Goal: Task Accomplishment & Management: Manage account settings

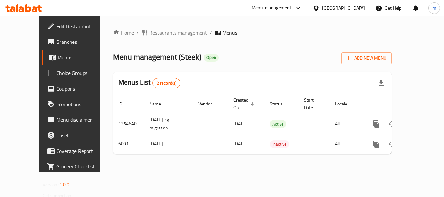
click at [359, 11] on div "[GEOGRAPHIC_DATA]" at bounding box center [343, 8] width 43 height 7
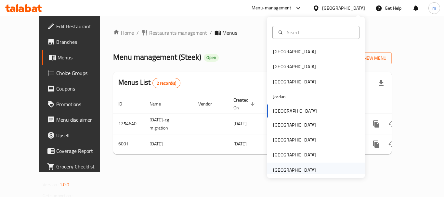
click at [286, 167] on div "United Arab Emirates" at bounding box center [294, 170] width 43 height 7
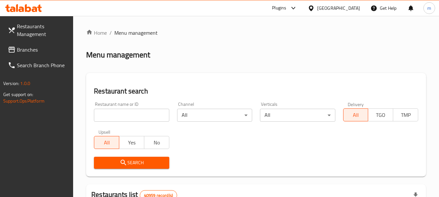
click at [20, 48] on span "Branches" at bounding box center [42, 50] width 51 height 8
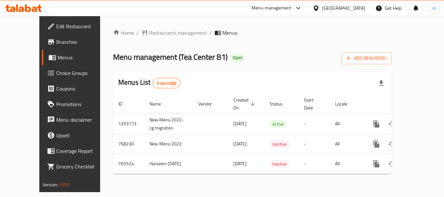
click at [56, 23] on span "Edit Restaurant" at bounding box center [82, 26] width 52 height 8
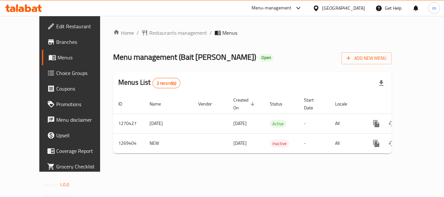
click at [42, 20] on link "Edit Restaurant" at bounding box center [77, 27] width 71 height 16
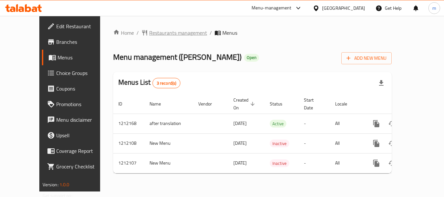
click at [150, 33] on span "Restaurants management" at bounding box center [178, 33] width 58 height 8
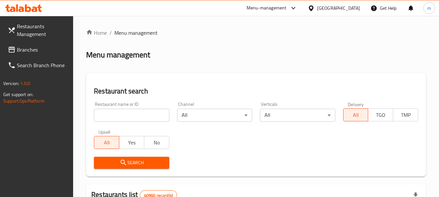
click at [28, 53] on span "Branches" at bounding box center [42, 50] width 51 height 8
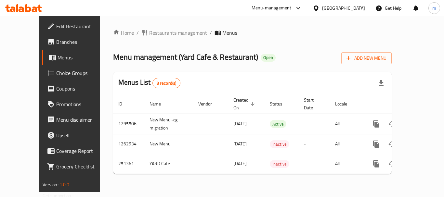
click at [352, 8] on div "United Arab Emirates" at bounding box center [343, 8] width 43 height 7
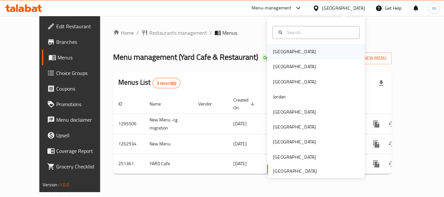
click at [277, 52] on div "[GEOGRAPHIC_DATA]" at bounding box center [294, 51] width 43 height 7
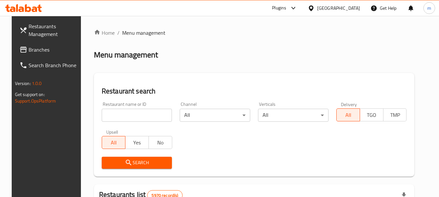
click at [40, 51] on span "Branches" at bounding box center [54, 50] width 51 height 8
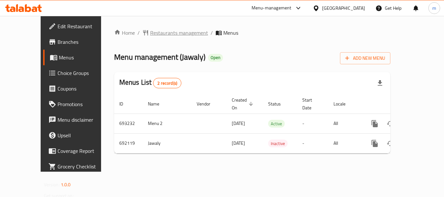
click at [158, 31] on span "Restaurants management" at bounding box center [179, 33] width 58 height 8
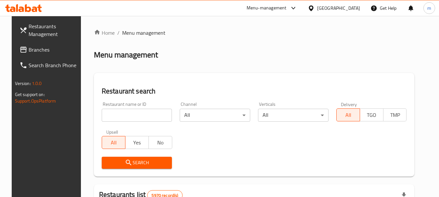
click at [37, 52] on span "Branches" at bounding box center [54, 50] width 51 height 8
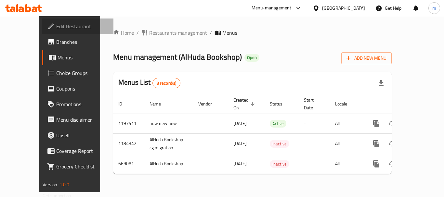
click at [56, 23] on span "Edit Restaurant" at bounding box center [82, 26] width 52 height 8
click at [322, 5] on div at bounding box center [317, 8] width 9 height 7
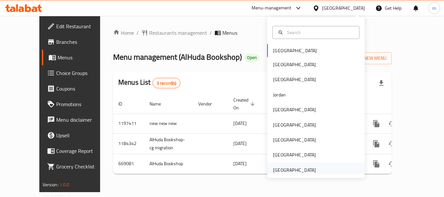
click at [285, 168] on div "[GEOGRAPHIC_DATA]" at bounding box center [294, 170] width 43 height 7
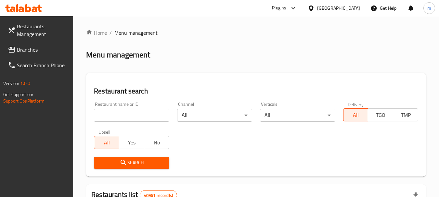
click at [45, 54] on link "Branches" at bounding box center [38, 50] width 71 height 16
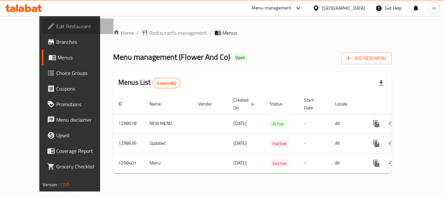
click at [56, 23] on span "Edit Restaurant" at bounding box center [82, 26] width 52 height 8
drag, startPoint x: 344, startPoint y: 6, endPoint x: 219, endPoint y: 26, distance: 126.9
click at [219, 26] on div "Home / Restaurants management / Menus Menu management ( Flower And Co ) Open Ad…" at bounding box center [252, 104] width 304 height 176
click at [359, 9] on div "[GEOGRAPHIC_DATA]" at bounding box center [343, 8] width 43 height 7
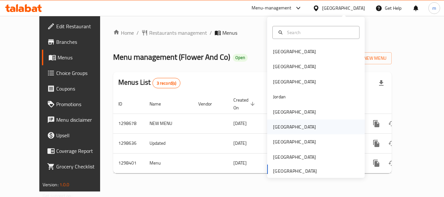
click at [273, 126] on div "[GEOGRAPHIC_DATA]" at bounding box center [294, 126] width 43 height 7
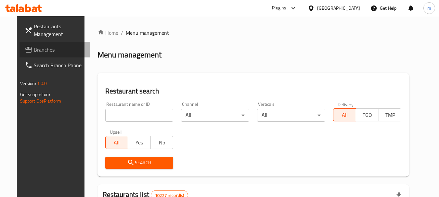
drag, startPoint x: 6, startPoint y: 53, endPoint x: 9, endPoint y: 51, distance: 4.4
click at [25, 51] on icon at bounding box center [28, 50] width 6 height 6
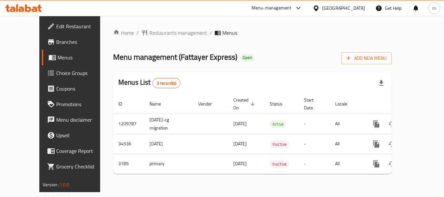
click at [319, 8] on icon at bounding box center [316, 8] width 7 height 7
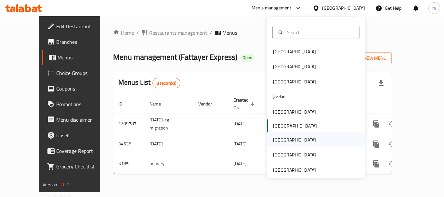
click at [268, 135] on div "[GEOGRAPHIC_DATA]" at bounding box center [294, 140] width 53 height 15
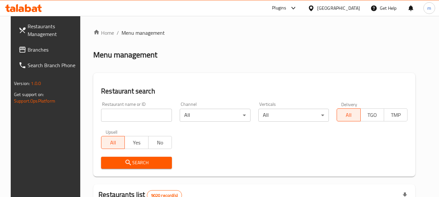
click at [16, 55] on link "Branches" at bounding box center [48, 50] width 71 height 16
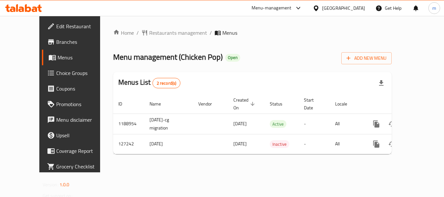
click at [319, 10] on icon at bounding box center [316, 8] width 7 height 7
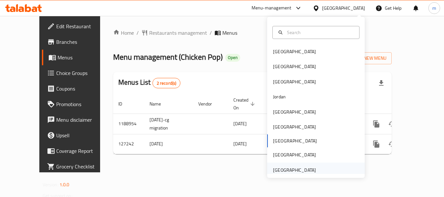
click at [286, 168] on div "[GEOGRAPHIC_DATA]" at bounding box center [294, 170] width 43 height 7
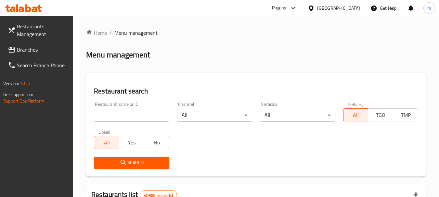
click at [50, 51] on span "Branches" at bounding box center [42, 50] width 51 height 8
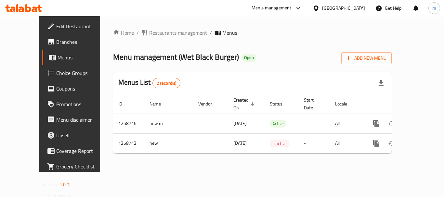
click at [56, 25] on span "Edit Restaurant" at bounding box center [82, 26] width 52 height 8
click at [339, 8] on div "[GEOGRAPHIC_DATA]" at bounding box center [343, 8] width 43 height 7
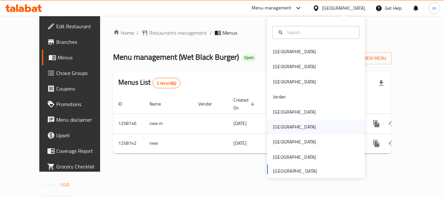
click at [282, 125] on div "[GEOGRAPHIC_DATA]" at bounding box center [294, 127] width 53 height 15
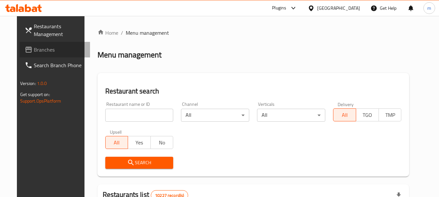
click at [34, 50] on span "Branches" at bounding box center [59, 50] width 51 height 8
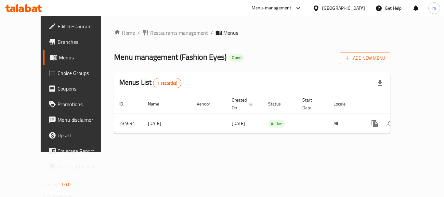
click at [58, 27] on span "Edit Restaurant" at bounding box center [84, 26] width 52 height 8
click at [357, 7] on div "[GEOGRAPHIC_DATA]" at bounding box center [343, 8] width 43 height 7
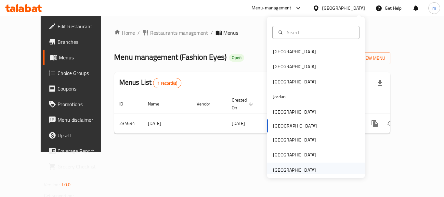
click at [284, 163] on div "[GEOGRAPHIC_DATA]" at bounding box center [294, 170] width 53 height 15
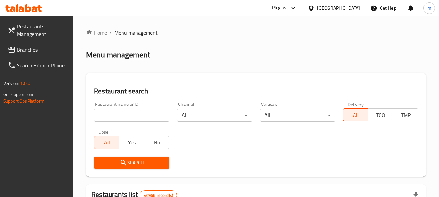
click at [23, 46] on span "Branches" at bounding box center [42, 50] width 51 height 8
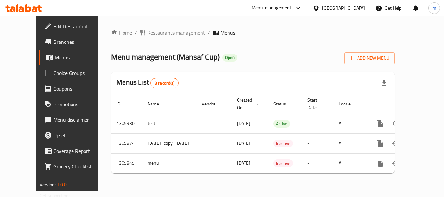
click at [356, 10] on div "[GEOGRAPHIC_DATA]" at bounding box center [343, 8] width 43 height 7
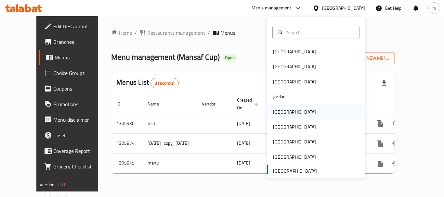
click at [277, 112] on div "Kuwait" at bounding box center [294, 112] width 43 height 7
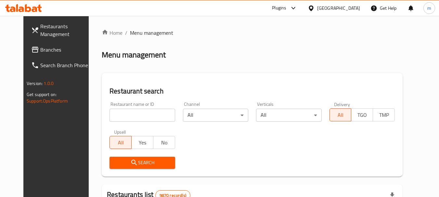
click at [40, 52] on span "Branches" at bounding box center [65, 50] width 51 height 8
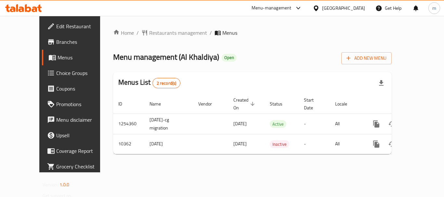
click at [351, 8] on div "Kuwait" at bounding box center [343, 8] width 43 height 7
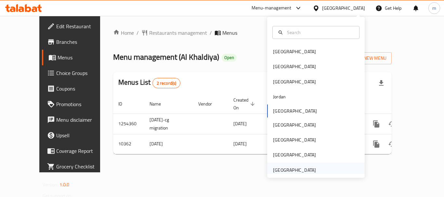
click at [285, 170] on div "[GEOGRAPHIC_DATA]" at bounding box center [294, 170] width 43 height 7
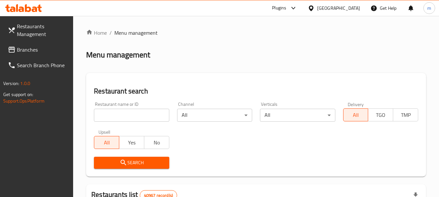
click at [38, 45] on link "Branches" at bounding box center [38, 50] width 71 height 16
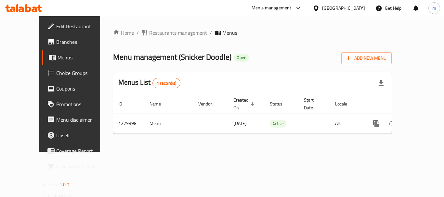
click at [56, 26] on span "Edit Restaurant" at bounding box center [82, 26] width 52 height 8
